Goal: Information Seeking & Learning: Learn about a topic

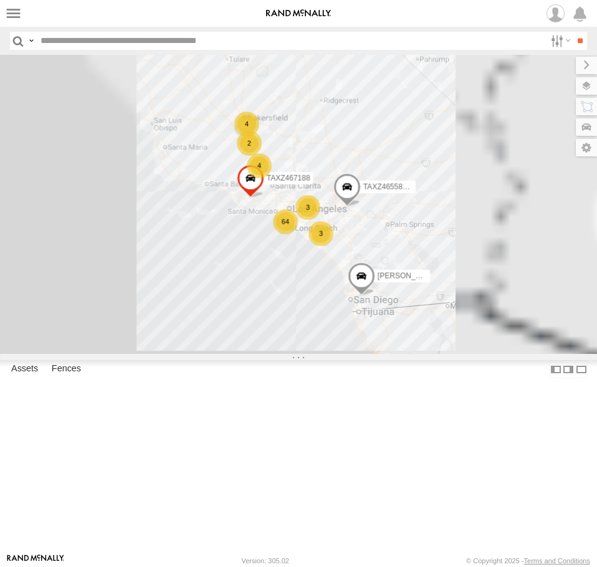
click at [143, 42] on input "text" at bounding box center [291, 41] width 510 height 18
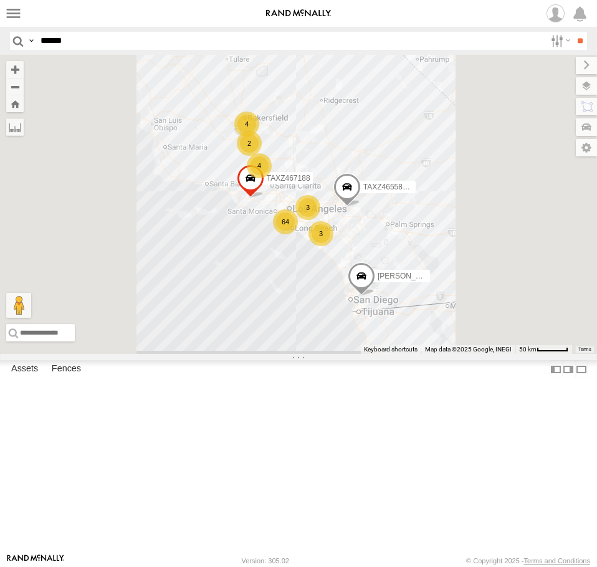
type input "******"
click at [573, 32] on input "**" at bounding box center [580, 41] width 14 height 18
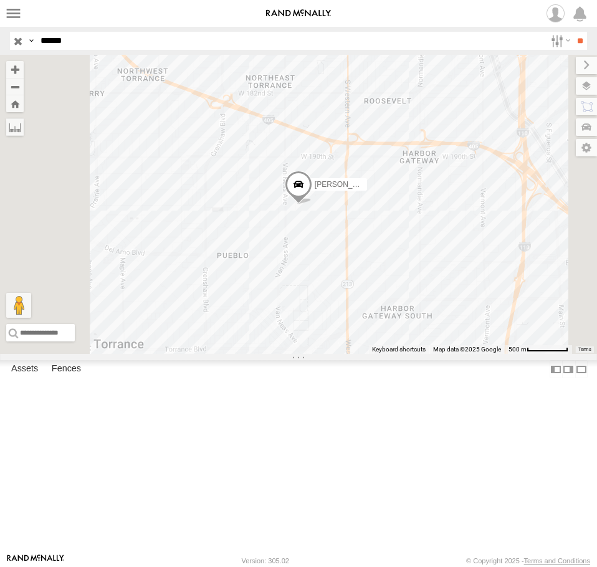
click at [457, 312] on div "[PERSON_NAME]" at bounding box center [298, 204] width 597 height 299
click at [457, 308] on div "[PERSON_NAME]" at bounding box center [298, 204] width 597 height 299
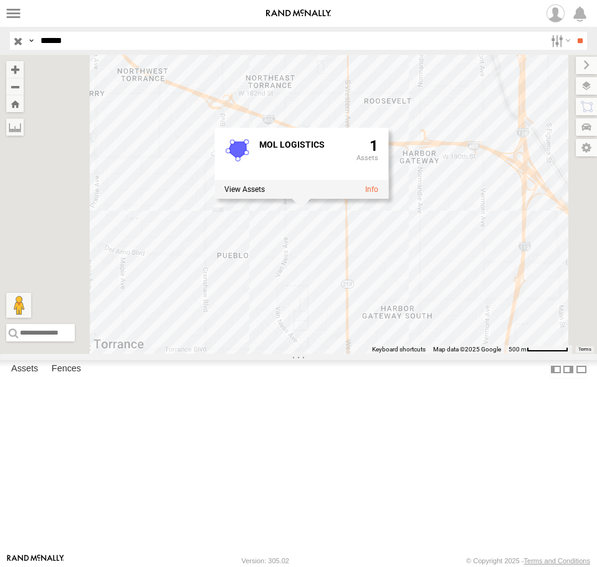
click at [479, 354] on div "CARLOS MOL LOGISTICS 1" at bounding box center [298, 204] width 597 height 299
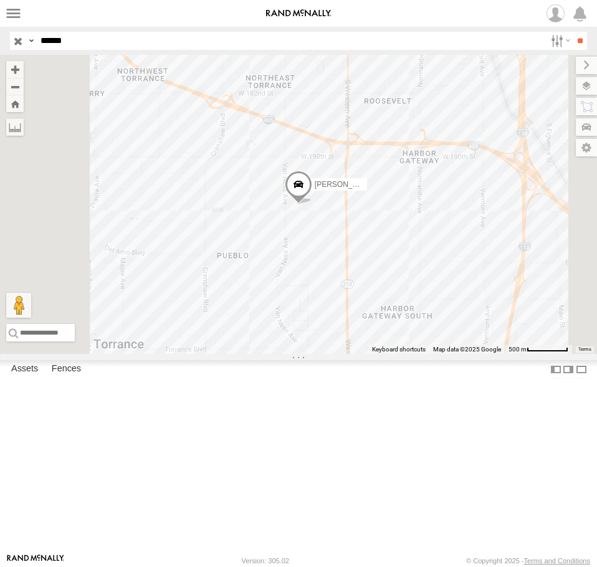
click at [376, 189] on span "[PERSON_NAME]" at bounding box center [346, 184] width 62 height 9
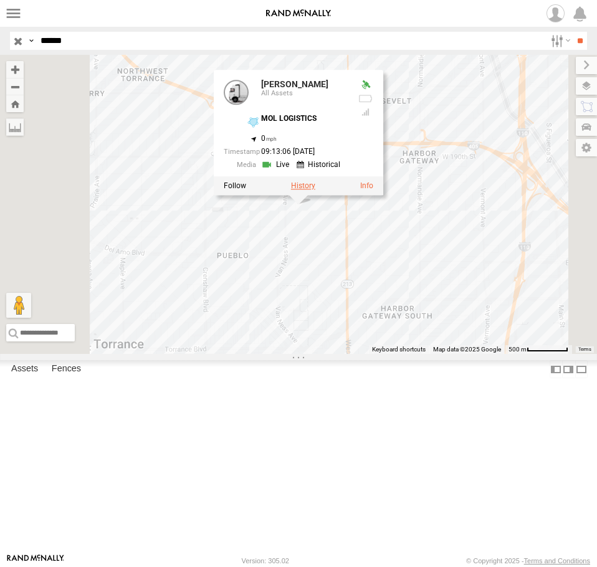
click at [315, 190] on label at bounding box center [303, 185] width 24 height 9
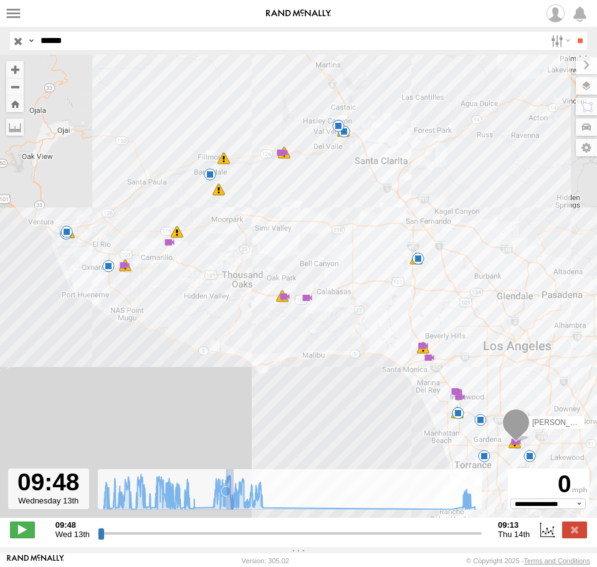
type input "**********"
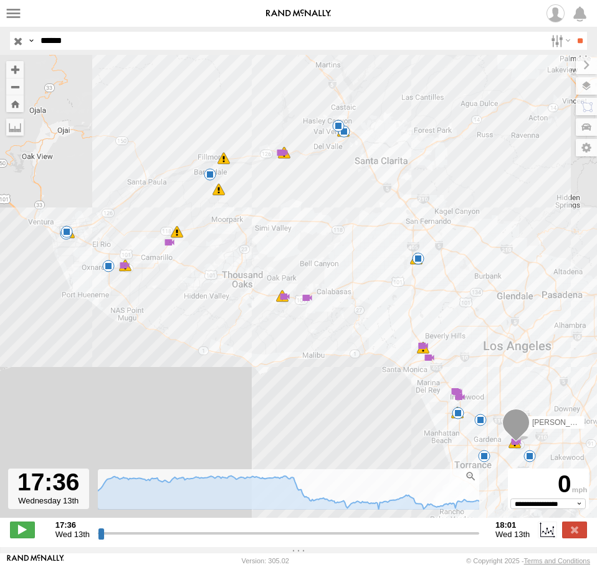
click at [66, 42] on input "******" at bounding box center [291, 41] width 510 height 18
click at [16, 42] on input "button" at bounding box center [18, 41] width 16 height 18
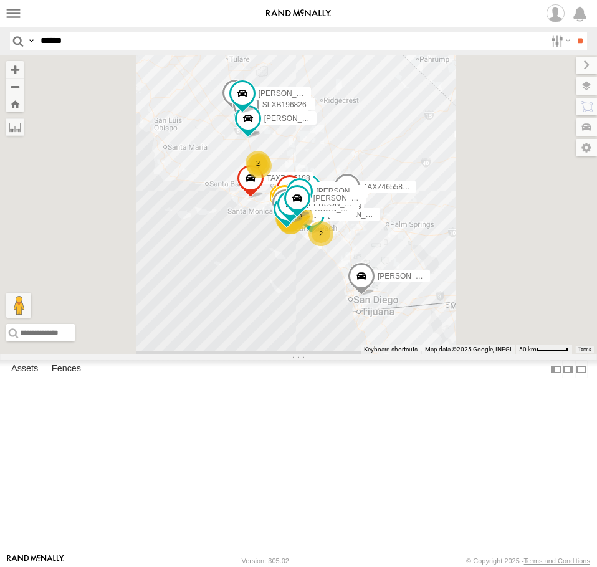
click at [58, 44] on input "******" at bounding box center [291, 41] width 510 height 18
type input "******"
click at [573, 32] on input "**" at bounding box center [580, 41] width 14 height 18
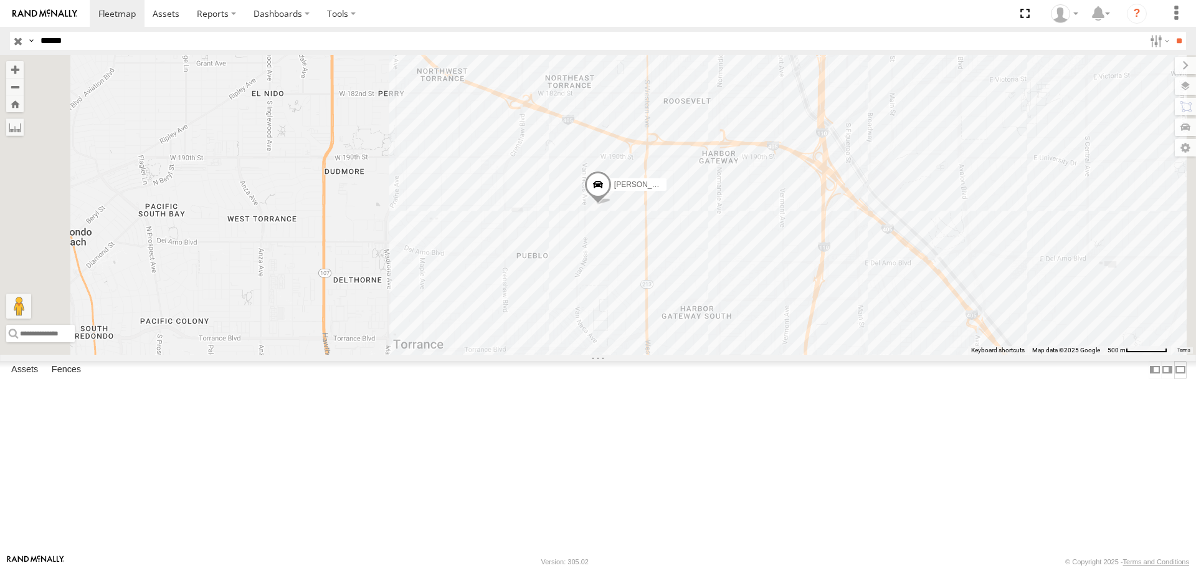
drag, startPoint x: 294, startPoint y: 537, endPoint x: 297, endPoint y: 523, distance: 14.7
click at [596, 379] on label at bounding box center [1180, 370] width 12 height 18
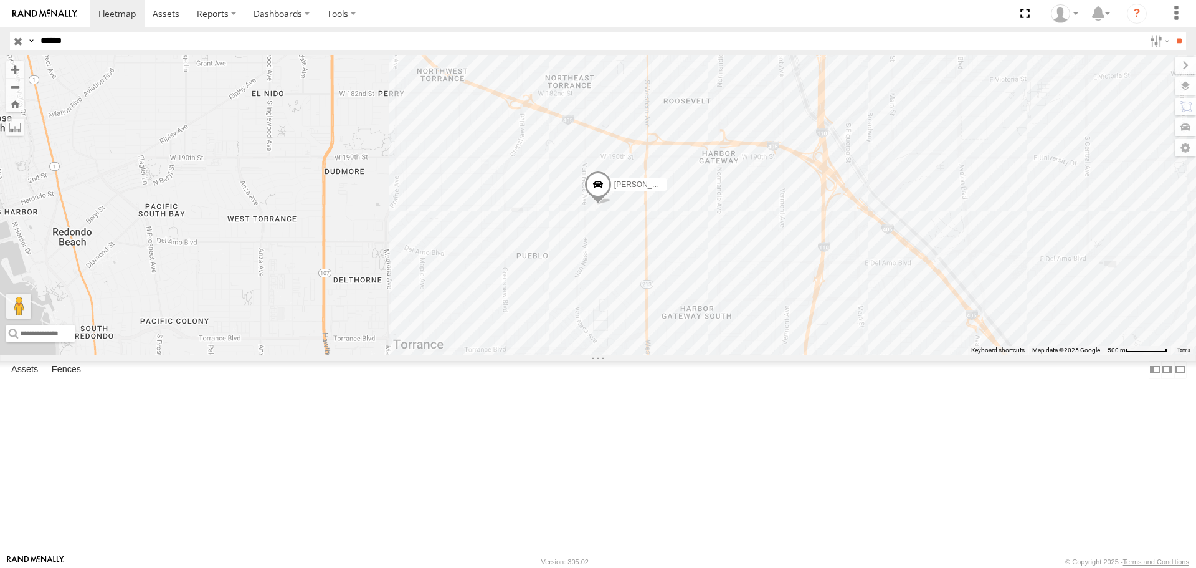
click at [596, 189] on span "[PERSON_NAME]" at bounding box center [645, 185] width 62 height 9
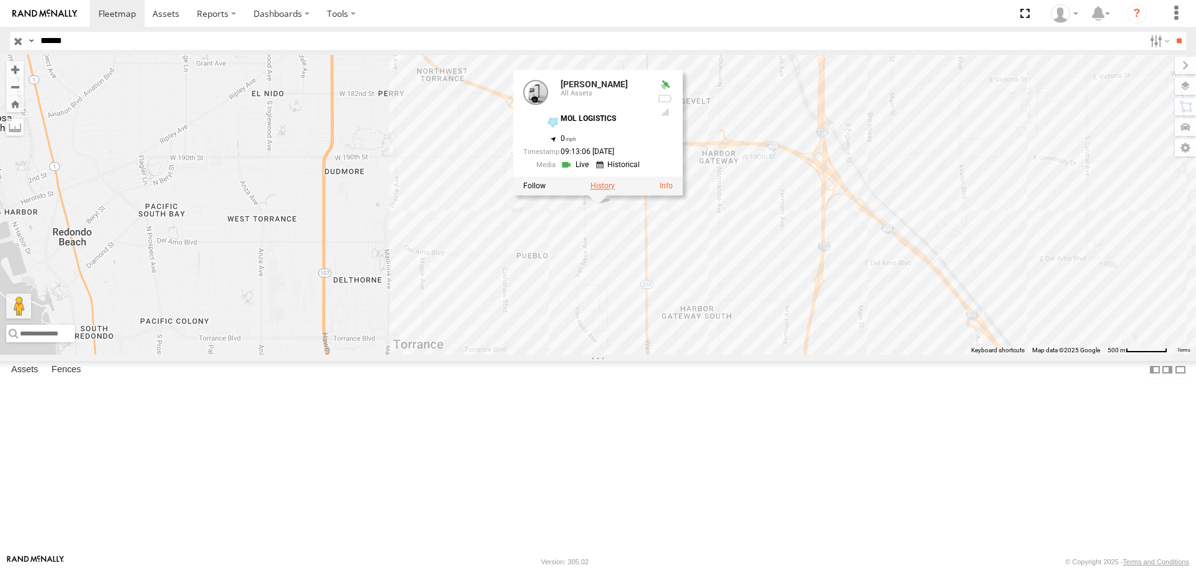
click at [596, 191] on label at bounding box center [603, 186] width 24 height 9
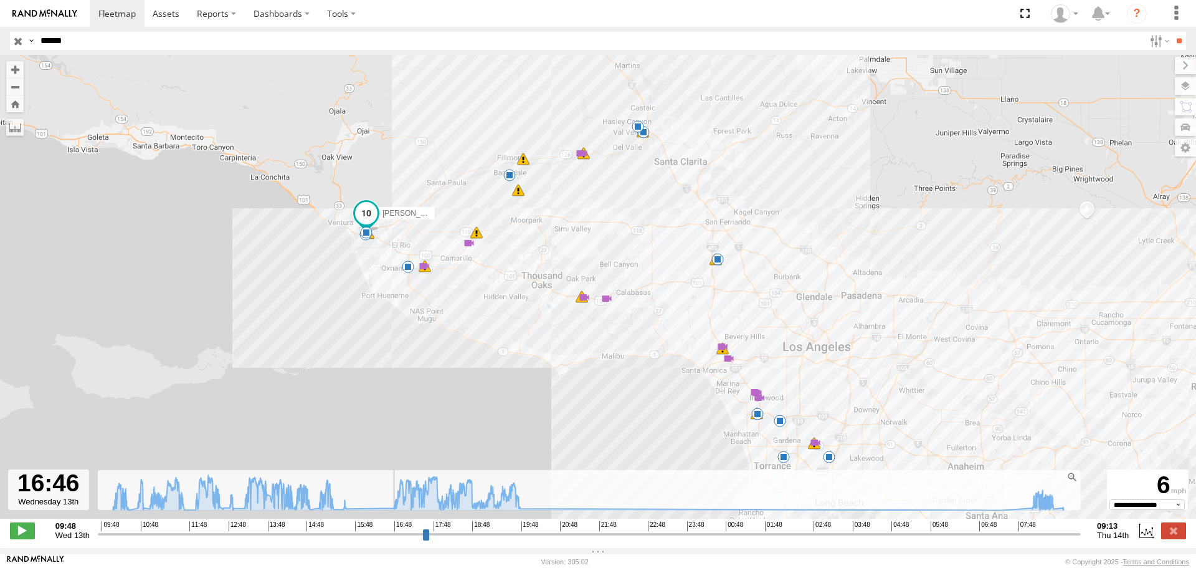
drag, startPoint x: 99, startPoint y: 534, endPoint x: 391, endPoint y: 528, distance: 292.3
click at [391, 528] on input "range" at bounding box center [589, 534] width 983 height 12
drag, startPoint x: 390, startPoint y: 533, endPoint x: 1024, endPoint y: 498, distance: 634.6
click at [596, 528] on input "range" at bounding box center [589, 534] width 983 height 12
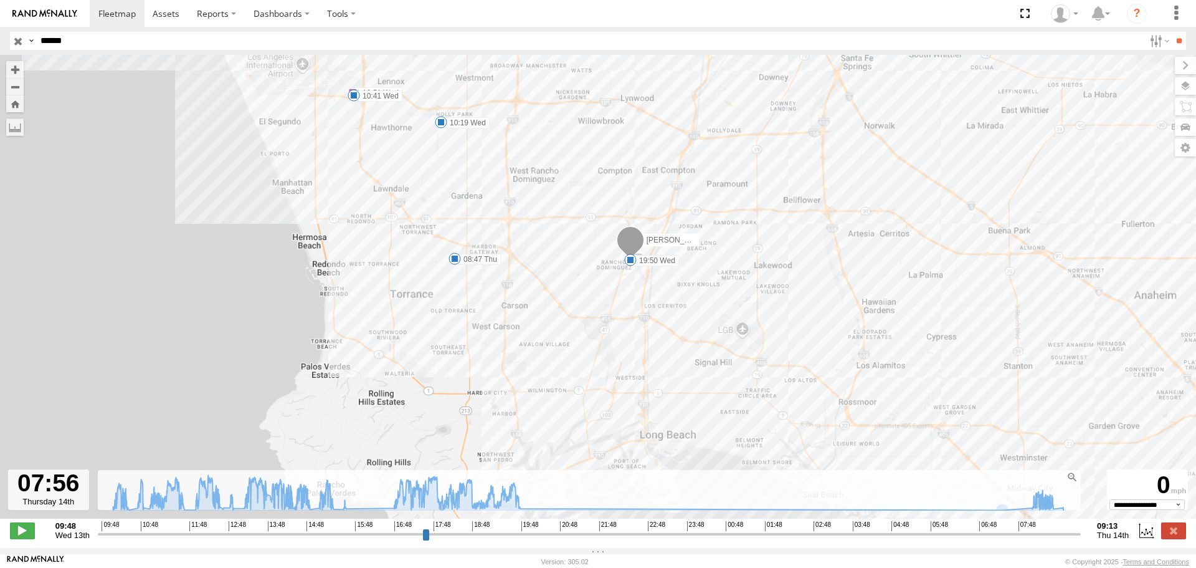
drag, startPoint x: 834, startPoint y: 406, endPoint x: 645, endPoint y: 84, distance: 372.8
click at [596, 79] on div "CARLOS 10:19 Wed 10:41 Wed 10:51 Wed 10:58 Wed 11:19 Wed 11:19 Wed 11:38 Wed 11…" at bounding box center [598, 293] width 1196 height 477
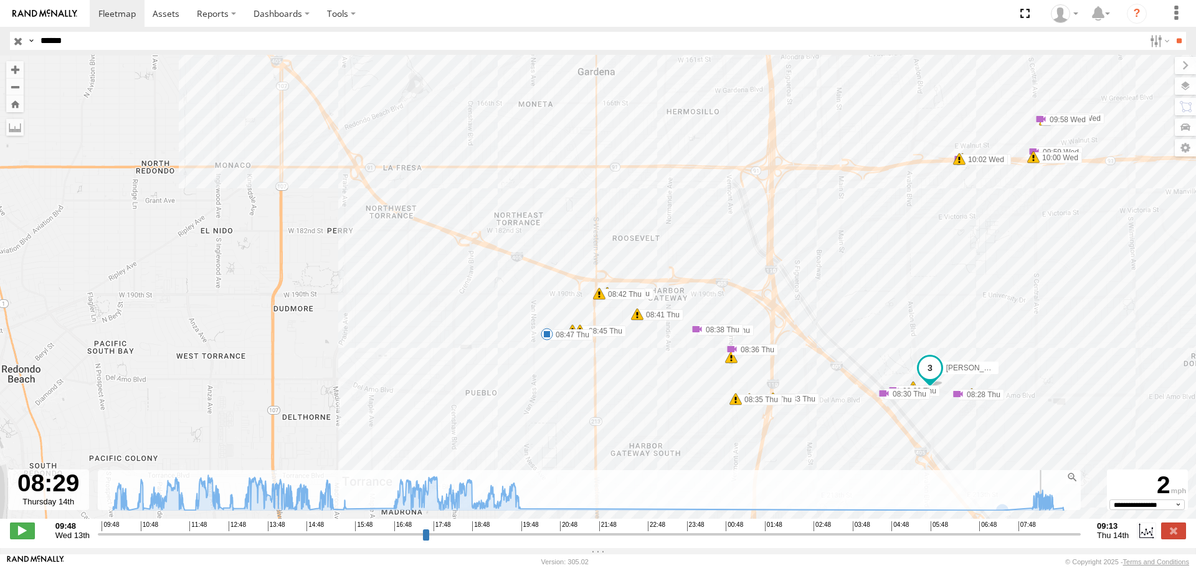
drag, startPoint x: 1024, startPoint y: 535, endPoint x: 1047, endPoint y: 535, distance: 22.4
type input "**********"
click at [596, 535] on input "range" at bounding box center [589, 534] width 983 height 12
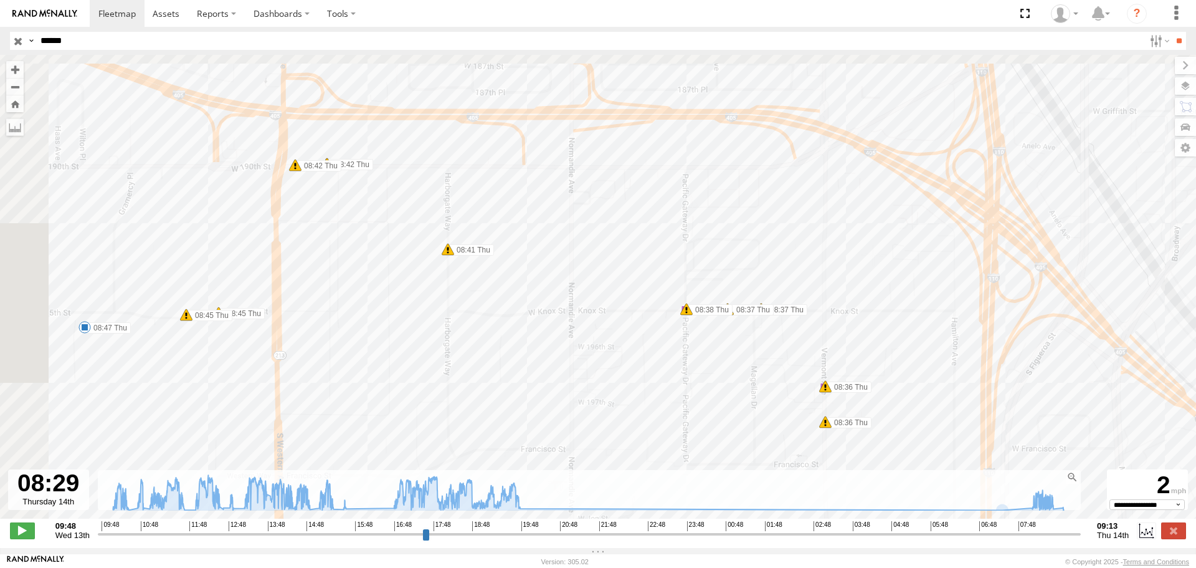
drag, startPoint x: 381, startPoint y: 304, endPoint x: 605, endPoint y: 389, distance: 240.0
click at [596, 389] on div "CARLOS 10:19 Wed 10:41 Wed 10:51 Wed 10:58 Wed 11:19 Wed 11:19 Wed 11:38 Wed 11…" at bounding box center [598, 293] width 1196 height 477
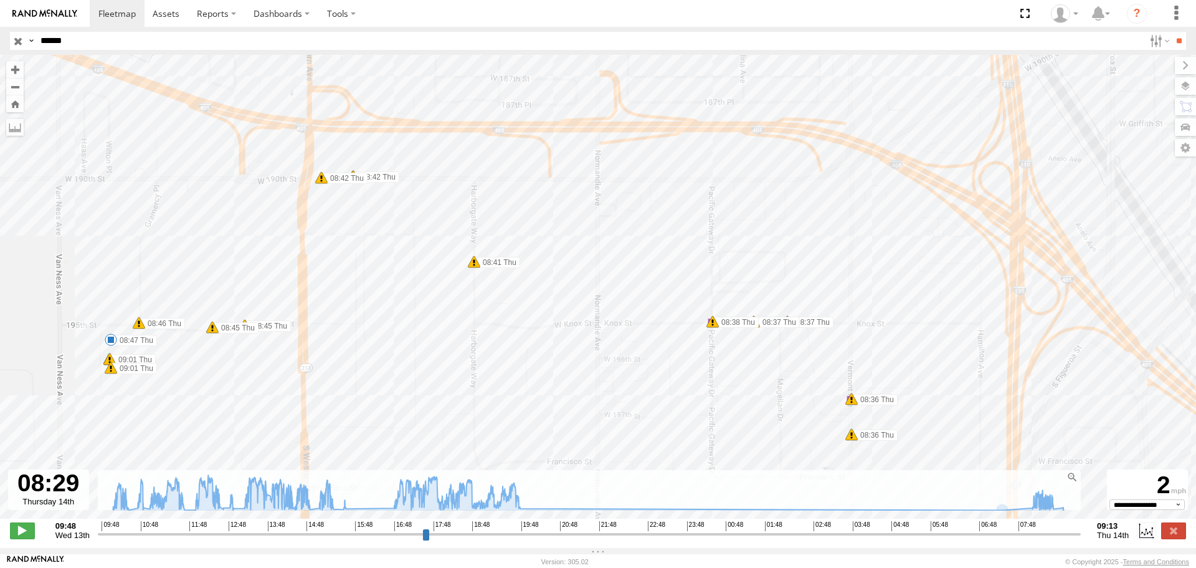
click at [474, 264] on span at bounding box center [474, 261] width 12 height 12
click at [321, 179] on span at bounding box center [321, 177] width 12 height 12
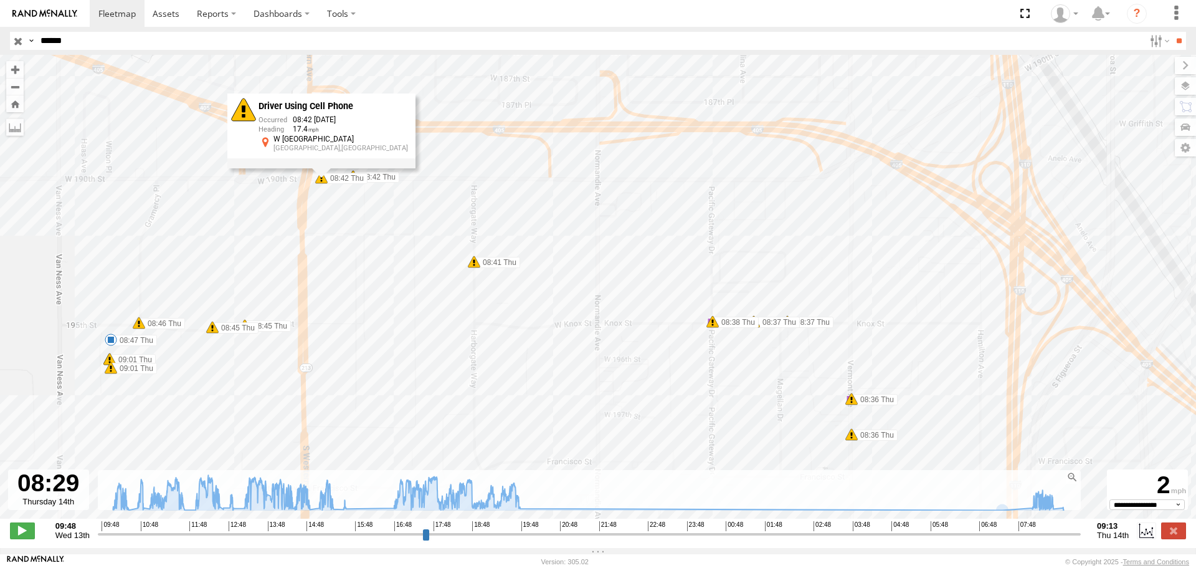
click at [217, 328] on span at bounding box center [212, 327] width 12 height 12
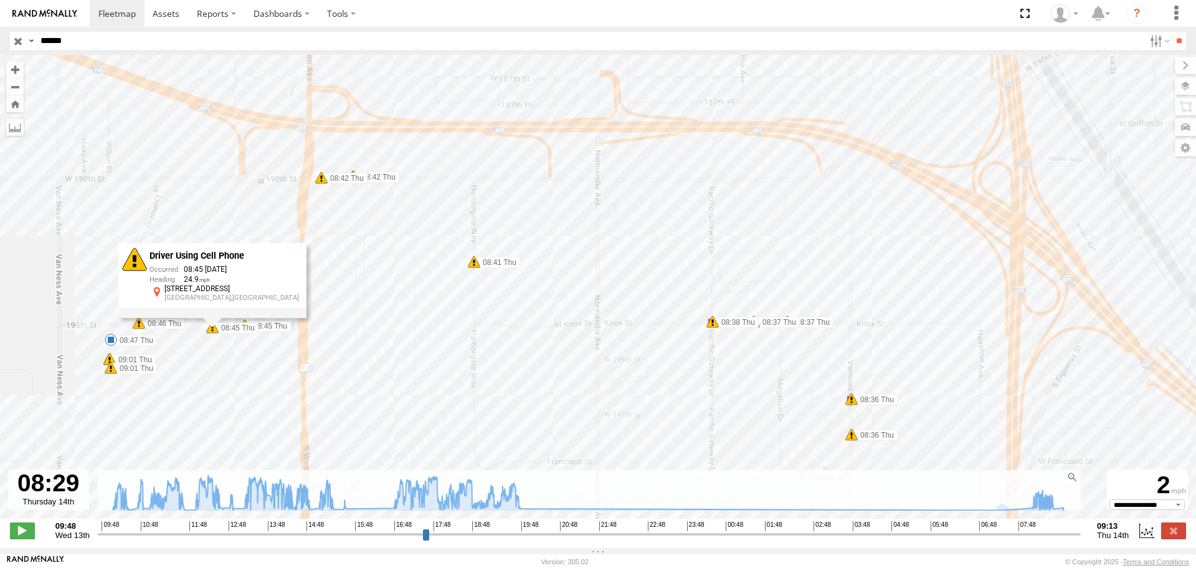
click at [140, 322] on span at bounding box center [139, 323] width 12 height 12
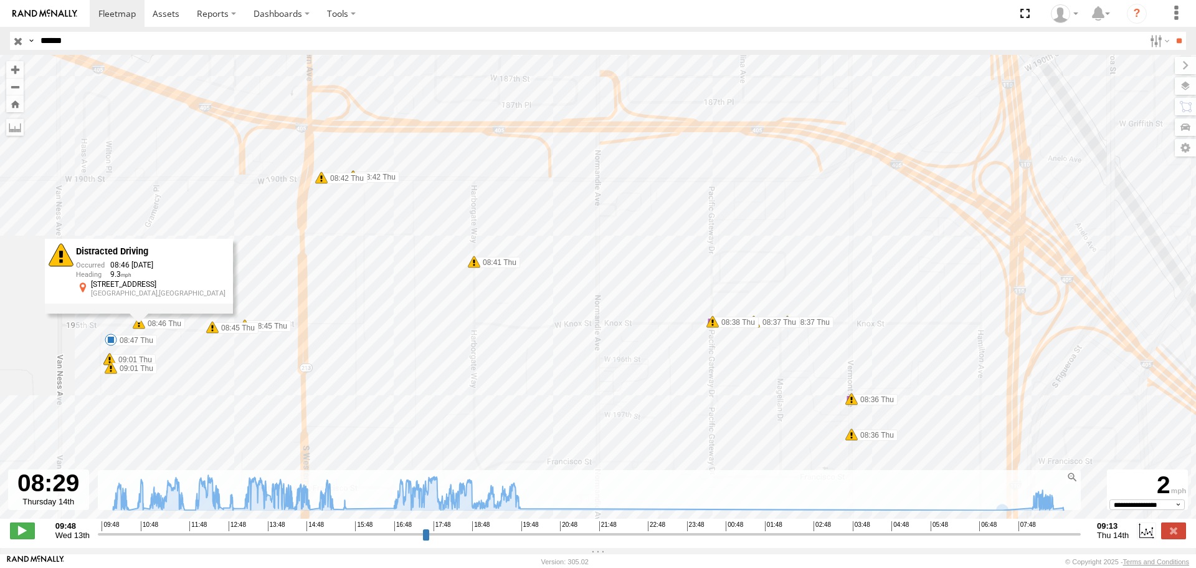
click at [109, 369] on span at bounding box center [111, 367] width 12 height 12
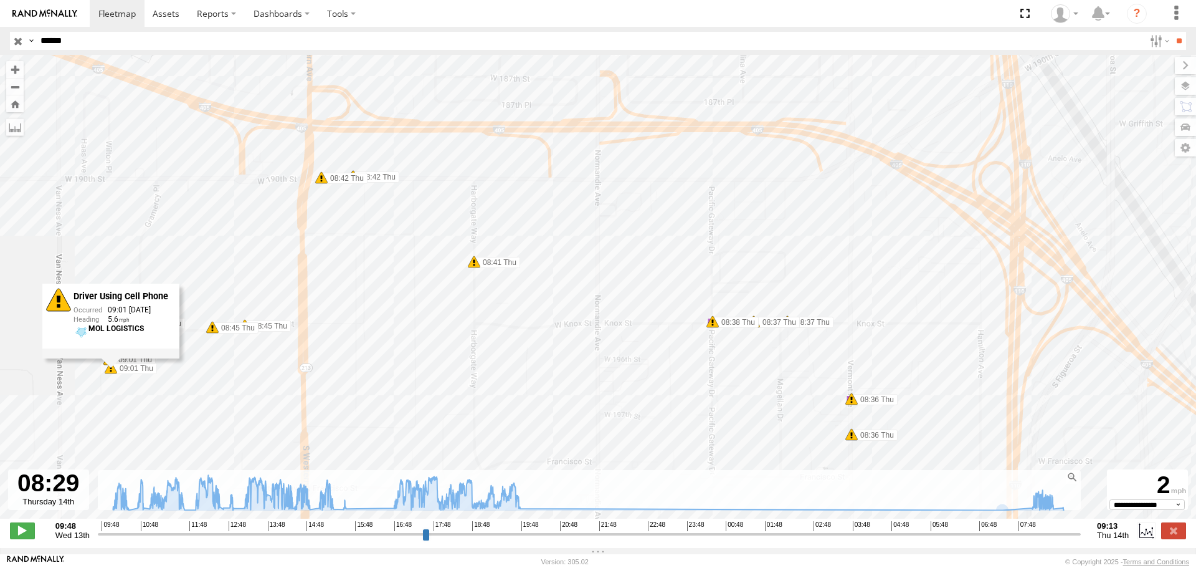
click at [191, 444] on div "CARLOS 10:19 Wed 10:41 Wed 10:51 Wed 10:58 Wed 11:19 Wed 11:19 Wed 11:38 Wed 11…" at bounding box center [598, 293] width 1196 height 477
click at [39, 12] on img at bounding box center [44, 13] width 65 height 9
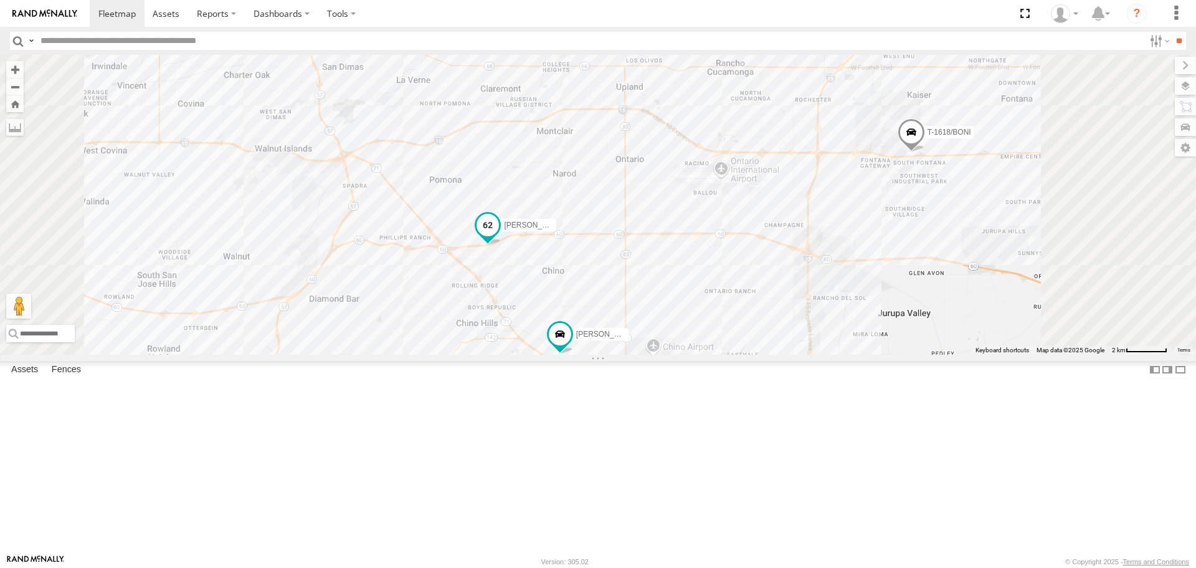
click at [499, 237] on span at bounding box center [488, 225] width 22 height 22
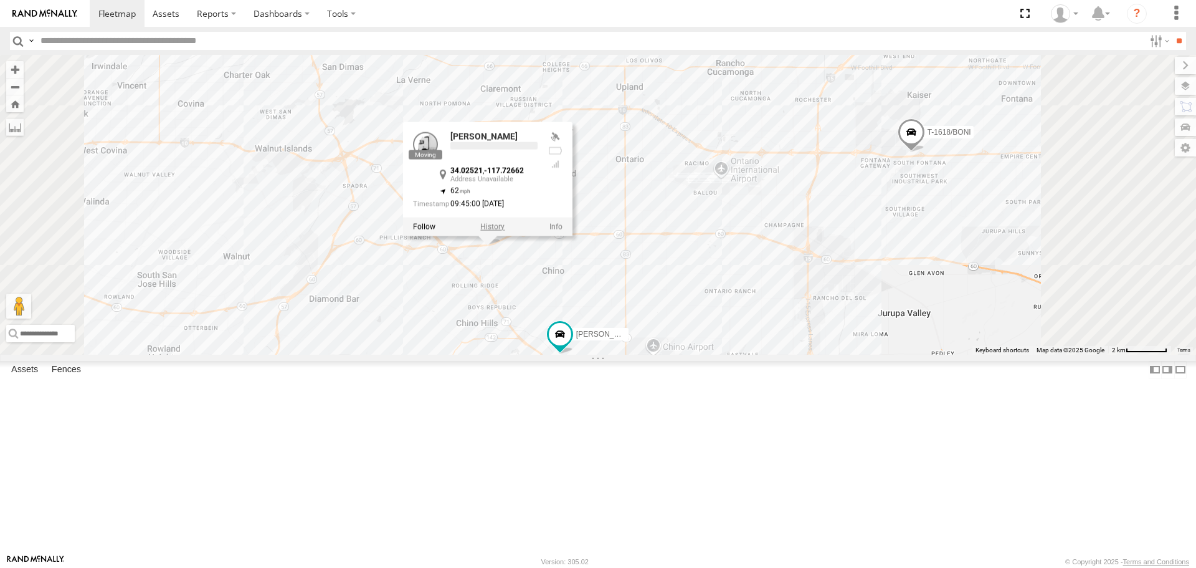
click at [505, 231] on label at bounding box center [492, 226] width 24 height 9
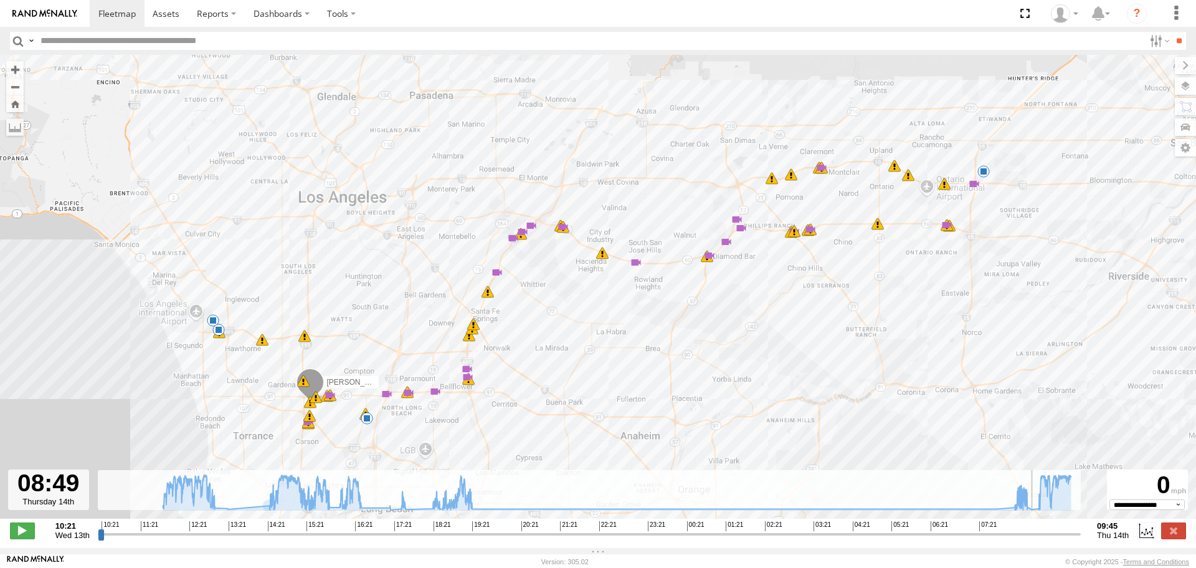
drag, startPoint x: 101, startPoint y: 542, endPoint x: 1039, endPoint y: 525, distance: 937.8
click at [1039, 528] on input "range" at bounding box center [589, 534] width 983 height 12
drag, startPoint x: 1039, startPoint y: 545, endPoint x: 1116, endPoint y: 546, distance: 76.6
click at [1081, 540] on input "range" at bounding box center [589, 534] width 983 height 12
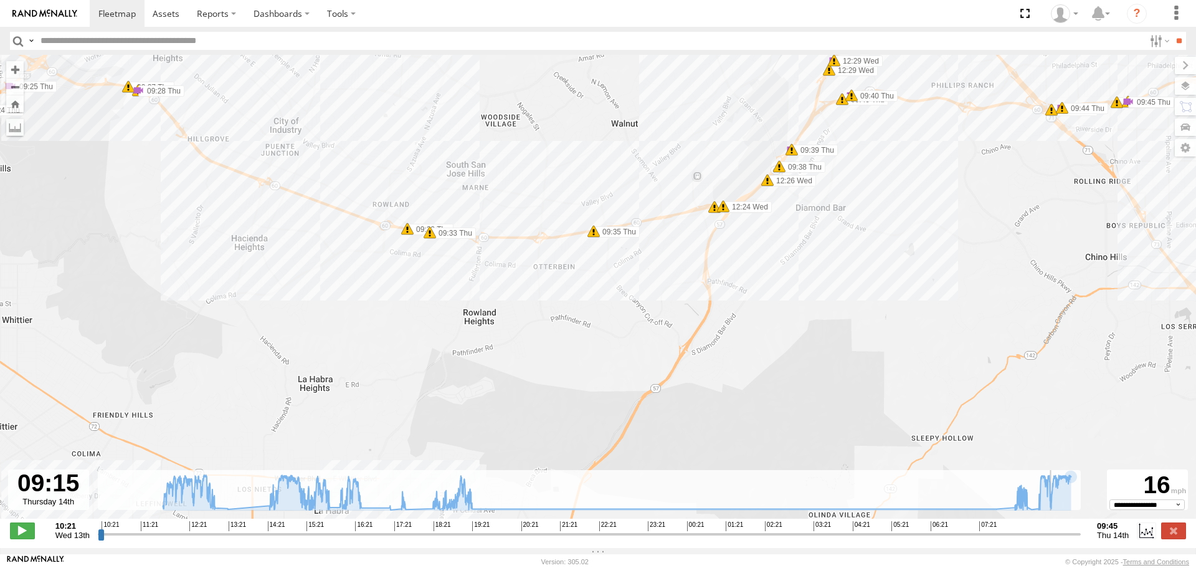
drag, startPoint x: 1077, startPoint y: 543, endPoint x: 1058, endPoint y: 535, distance: 20.4
type input "**********"
click at [1057, 538] on input "range" at bounding box center [589, 534] width 983 height 12
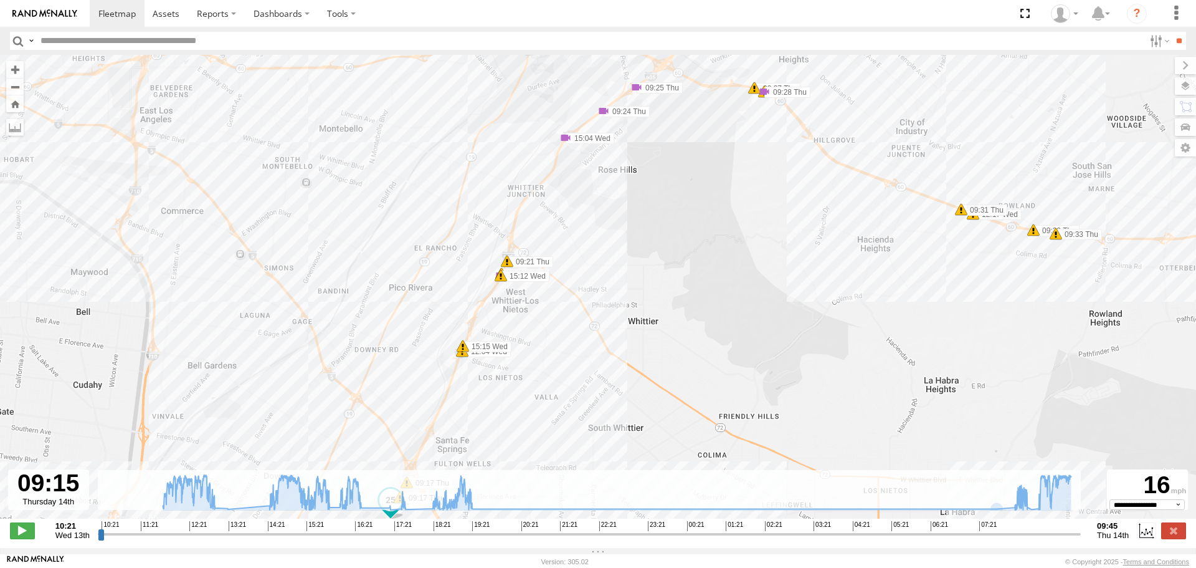
drag, startPoint x: 896, startPoint y: 200, endPoint x: 692, endPoint y: 388, distance: 277.4
click at [702, 390] on div "JOSE P 11:50 Wed 11:53 Wed 11:57 Wed 12:24 Wed 12:29 Wed 12:34 Wed 12:36 Wed 12…" at bounding box center [598, 293] width 1196 height 477
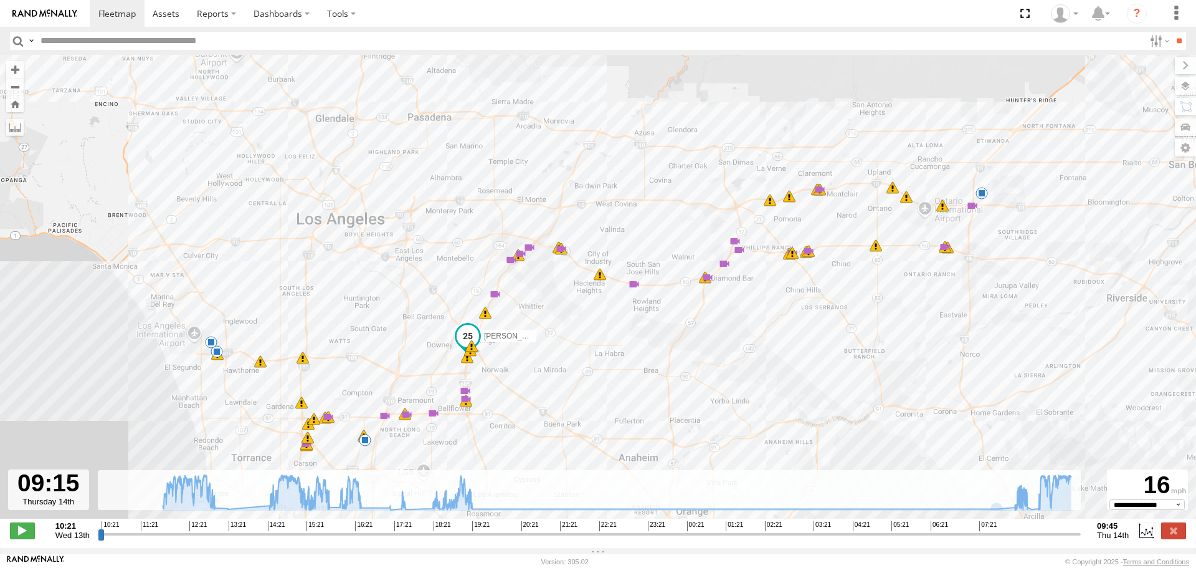
drag, startPoint x: 1011, startPoint y: 398, endPoint x: 774, endPoint y: 313, distance: 252.3
click at [774, 315] on div "JOSE P 11:50 Wed 11:53 Wed 11:57 Wed 12:24 Wed 12:29 Wed 12:34 Wed 12:36 Wed 12…" at bounding box center [598, 293] width 1196 height 477
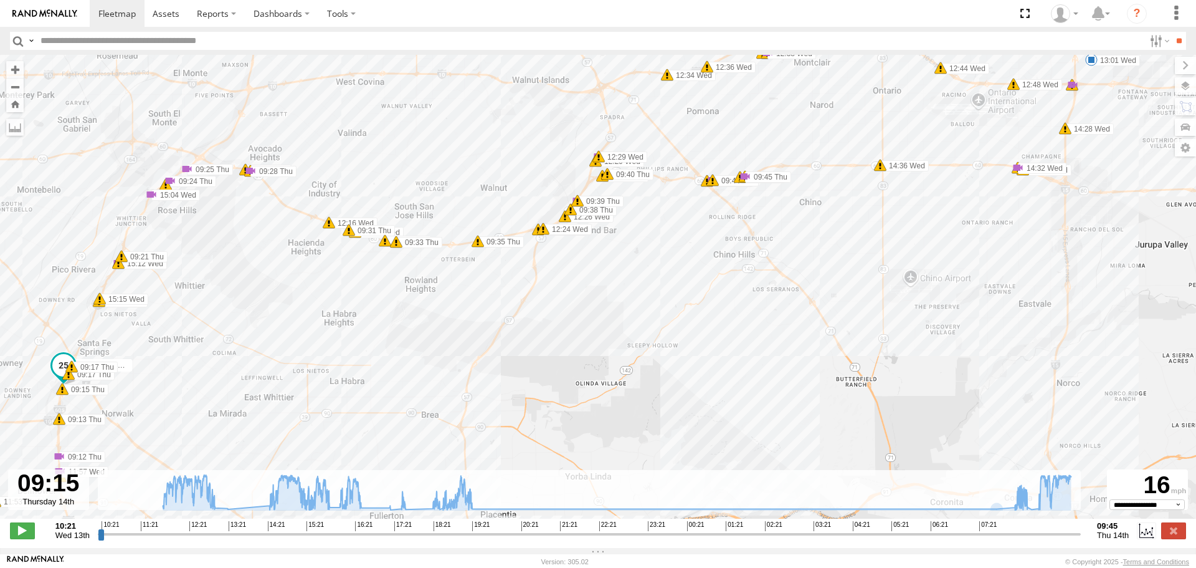
click at [662, 295] on div "JOSE P 11:50 Wed 11:53 Wed 11:57 Wed 12:24 Wed 12:29 Wed 12:34 Wed 12:36 Wed 12…" at bounding box center [598, 293] width 1196 height 477
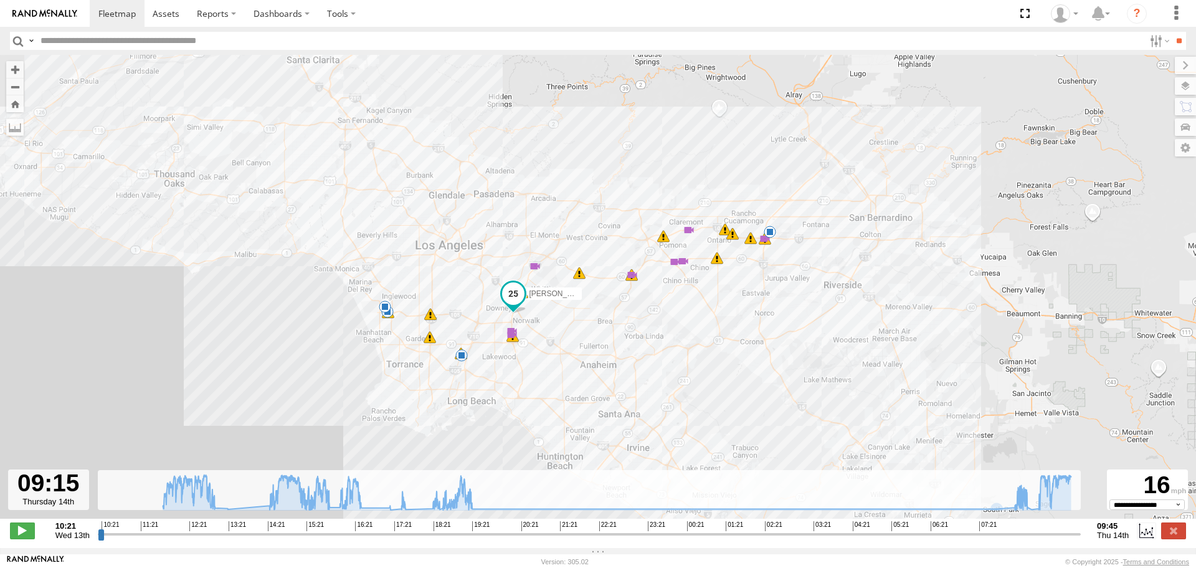
click at [55, 12] on img at bounding box center [44, 13] width 65 height 9
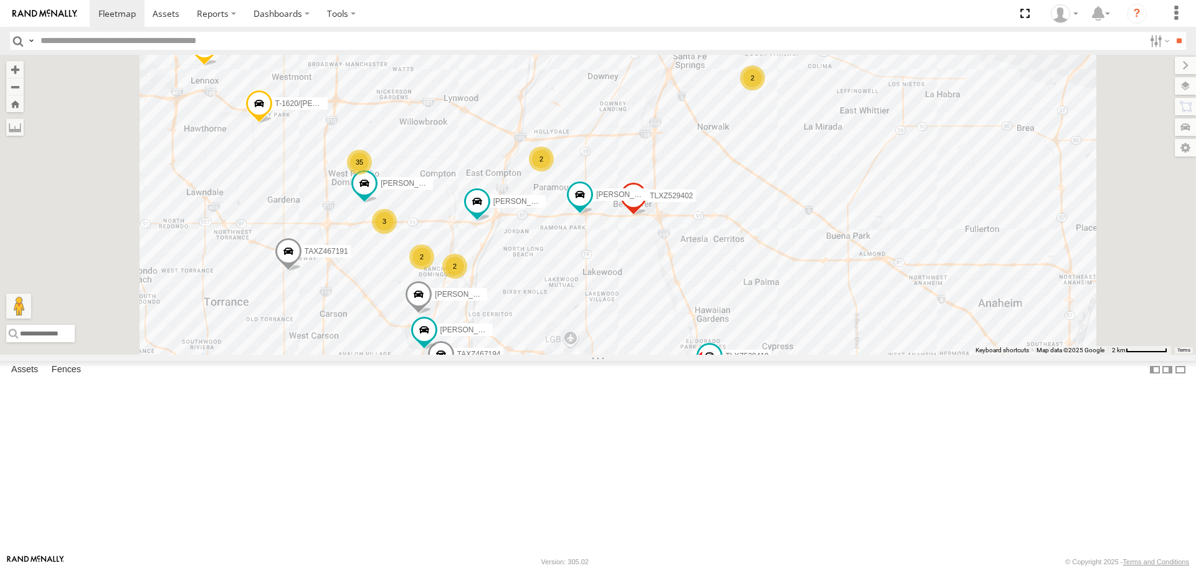
click at [109, 42] on input "text" at bounding box center [590, 41] width 1109 height 18
type input "****"
click at [1172, 32] on input "**" at bounding box center [1179, 41] width 14 height 18
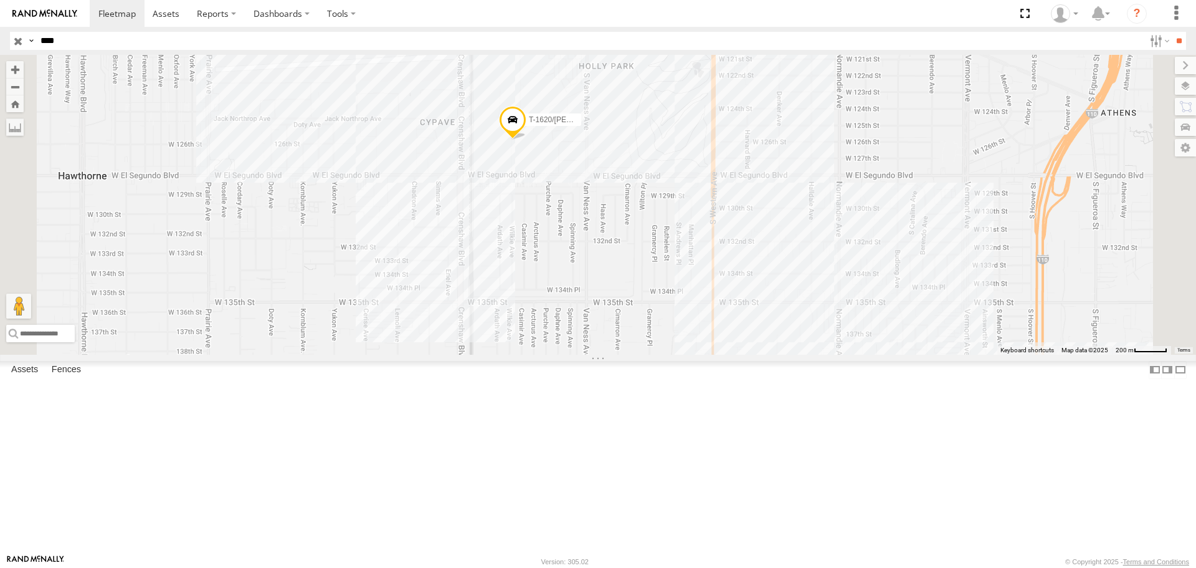
click at [0, 0] on div "T-1620/[PERSON_NAME]" at bounding box center [0, 0] width 0 height 0
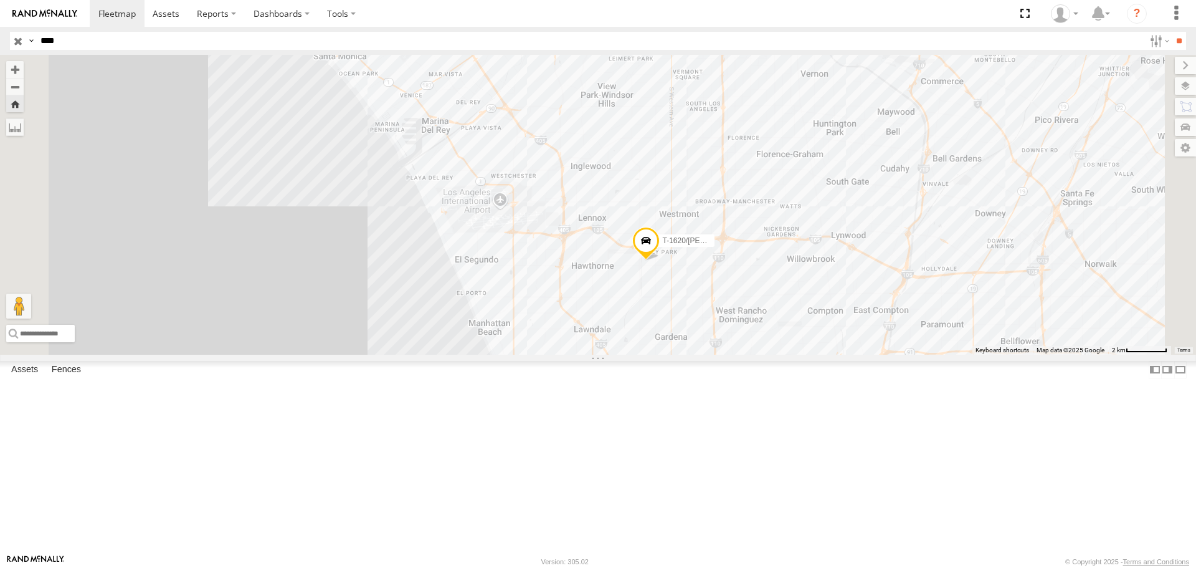
click at [16, 42] on input "button" at bounding box center [18, 41] width 16 height 18
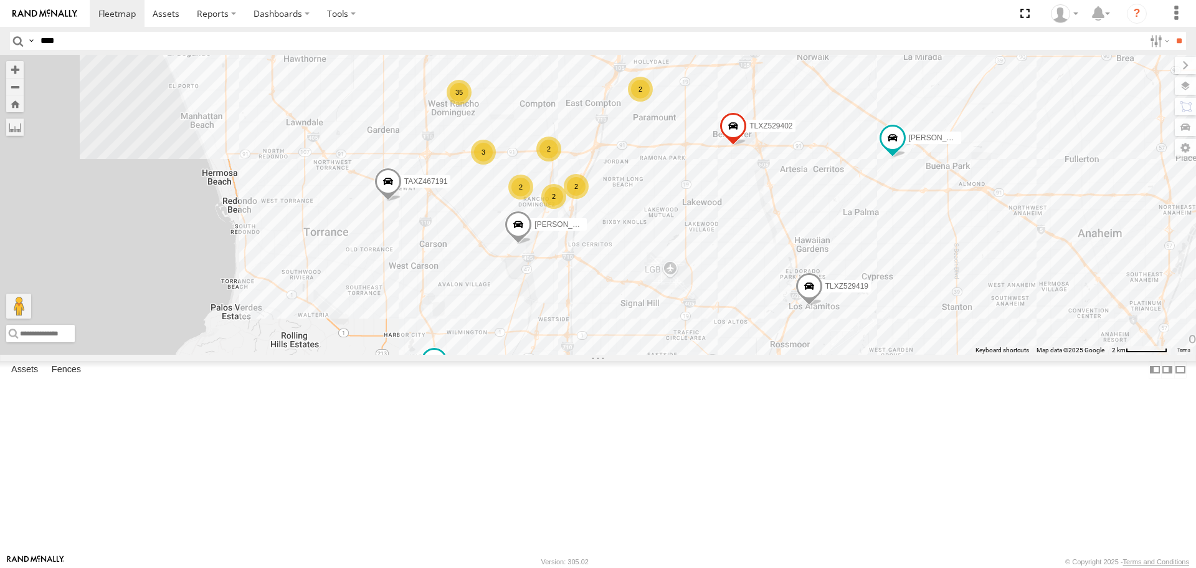
drag, startPoint x: 872, startPoint y: 394, endPoint x: 756, endPoint y: 362, distance: 119.6
click at [756, 354] on div "TAXZ467188 NELSON/T-1688 JOSE P TAXZ465583 - new device LARS/272077 OSCAR/T-166…" at bounding box center [598, 204] width 1196 height 299
drag, startPoint x: 128, startPoint y: 167, endPoint x: 150, endPoint y: 170, distance: 22.0
click at [0, 0] on div "Video Video" at bounding box center [0, 0] width 0 height 0
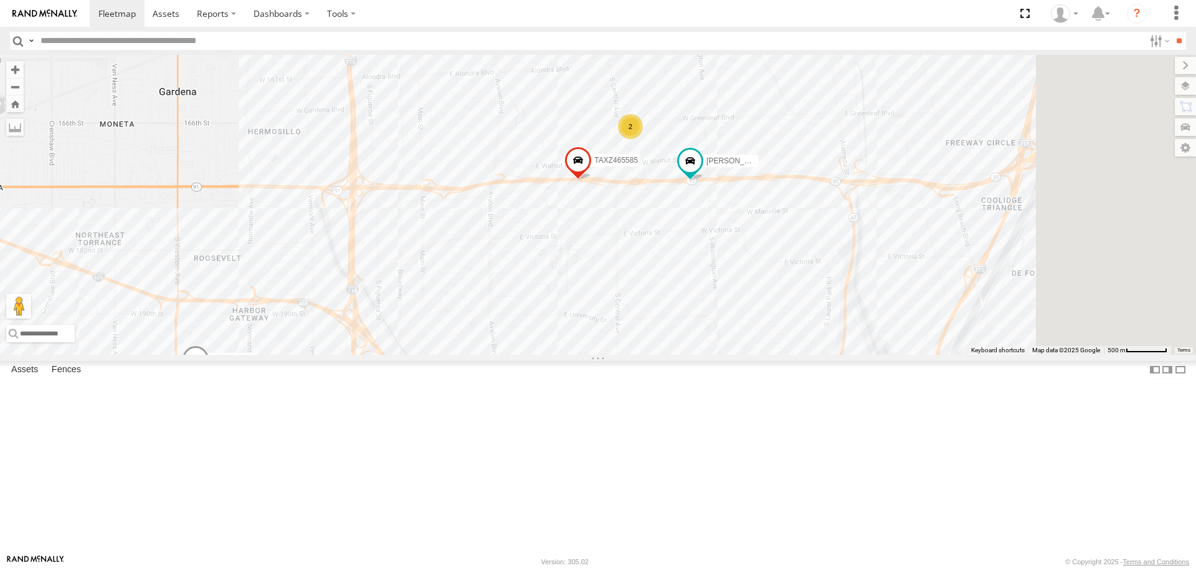
drag, startPoint x: 742, startPoint y: 304, endPoint x: 637, endPoint y: 194, distance: 152.5
click at [617, 191] on div "TAXZ467188 [PERSON_NAME]/T-1628 [PERSON_NAME]/272077 OSCAR/T-1668 [PERSON_NAME]…" at bounding box center [598, 204] width 1196 height 299
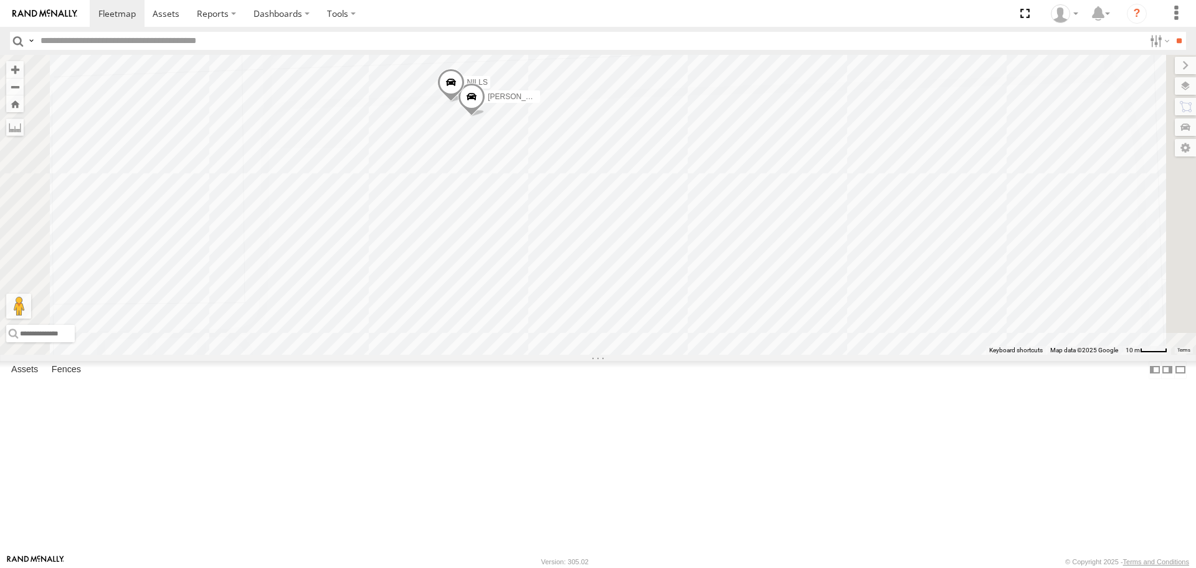
drag, startPoint x: 743, startPoint y: 158, endPoint x: 743, endPoint y: 256, distance: 98.4
click at [743, 256] on div "TAXZ467188 [PERSON_NAME]/T-1628 [PERSON_NAME]/272077 OSCAR/T-1668 [PERSON_NAME]…" at bounding box center [598, 204] width 1196 height 299
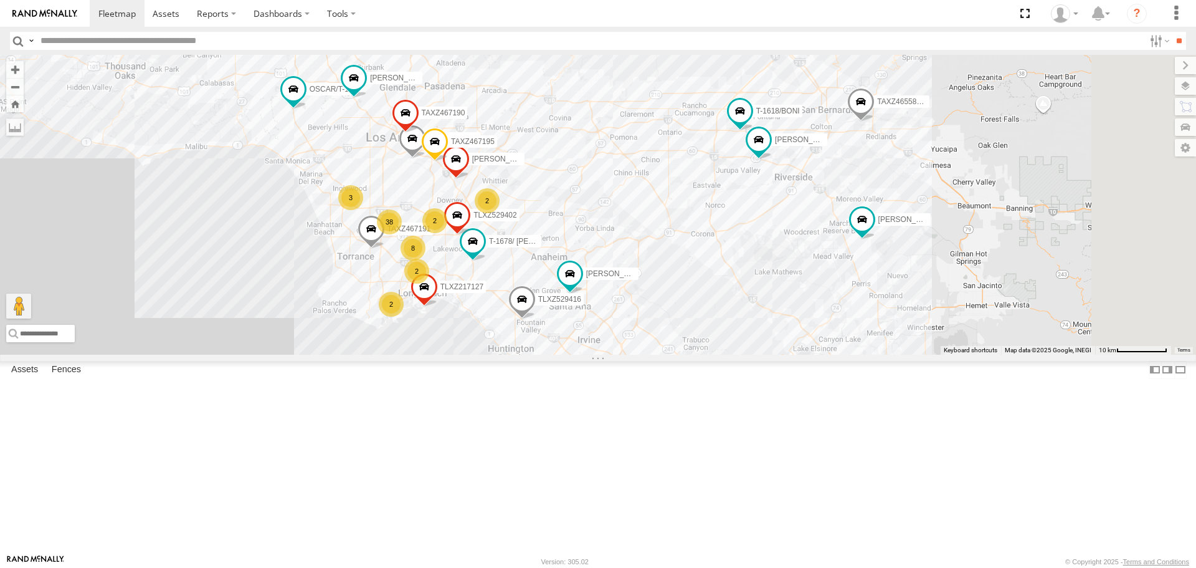
drag, startPoint x: 683, startPoint y: 286, endPoint x: 532, endPoint y: 282, distance: 151.5
click at [532, 282] on div "TAXZ467188 [PERSON_NAME]/T-1628 [PERSON_NAME]/272077 OSCAR/T-1668 [PERSON_NAME]…" at bounding box center [598, 204] width 1196 height 299
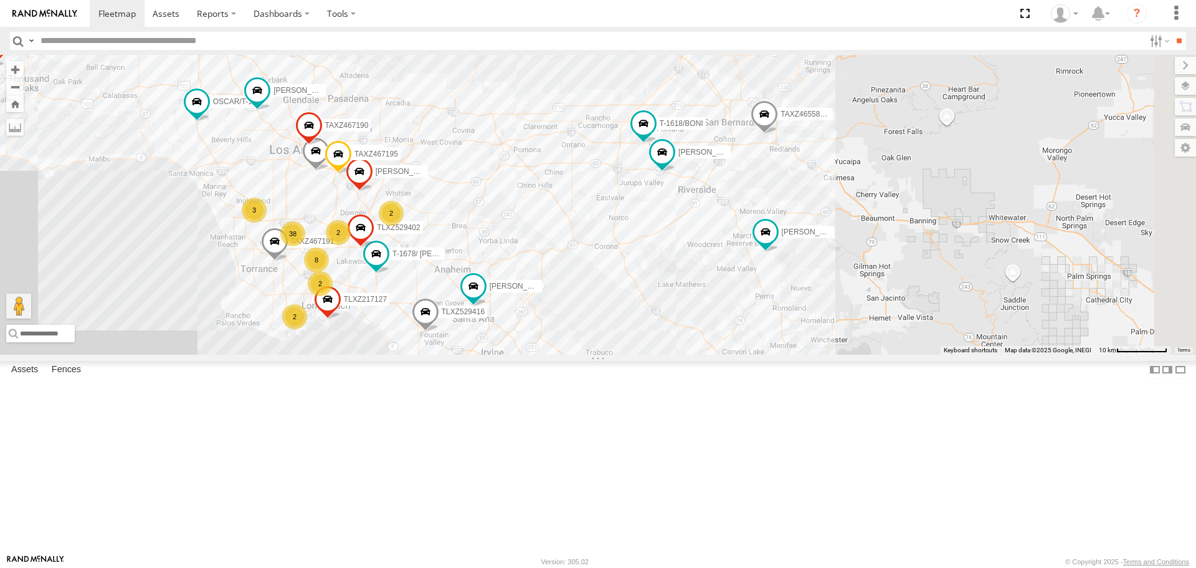
drag, startPoint x: 915, startPoint y: 271, endPoint x: 807, endPoint y: 285, distance: 109.4
click at [807, 285] on div "TAXZ467188 [PERSON_NAME]/T-1628 [PERSON_NAME]/272077 OSCAR/T-1668 [PERSON_NAME]…" at bounding box center [598, 204] width 1196 height 299
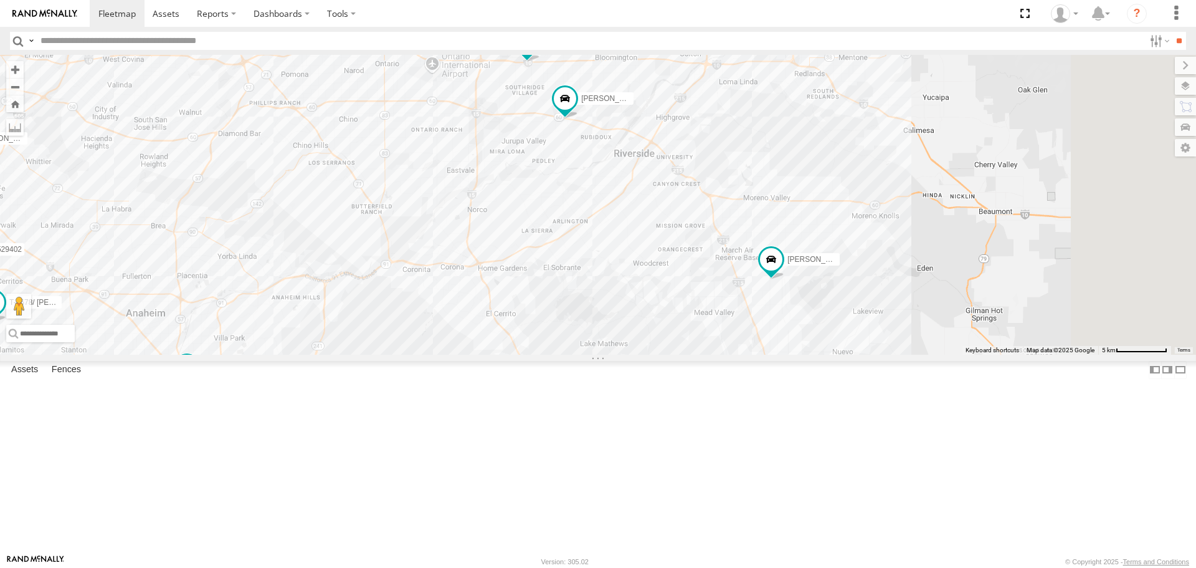
drag, startPoint x: 931, startPoint y: 417, endPoint x: 759, endPoint y: 323, distance: 195.7
click at [760, 324] on div "TAXZ467188 [PERSON_NAME]/T-1628 [PERSON_NAME]/272077 OSCAR/T-1668 [PERSON_NAME]…" at bounding box center [598, 204] width 1196 height 299
